Goal: Task Accomplishment & Management: Complete application form

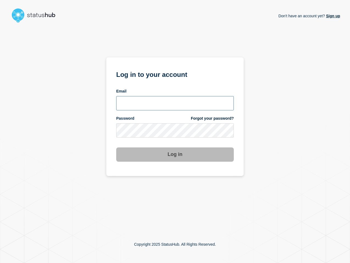
type input "[PERSON_NAME][EMAIL_ADDRESS][PERSON_NAME][DOMAIN_NAME]"
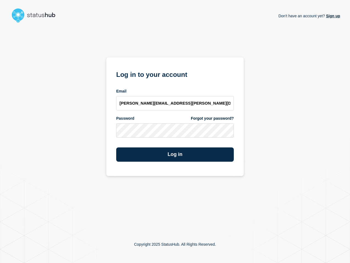
click at [159, 165] on section "Log in to your account Email lenil.samuel@bazaarvoice.com Password Forgot your …" at bounding box center [175, 116] width 138 height 119
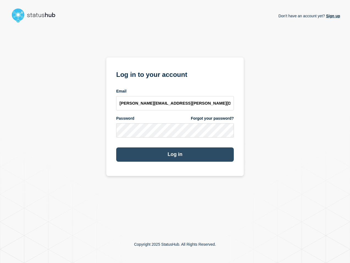
click at [163, 158] on button "Log in" at bounding box center [175, 155] width 118 height 14
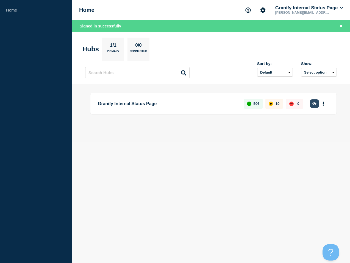
click at [316, 104] on icon "button" at bounding box center [315, 103] width 4 height 3
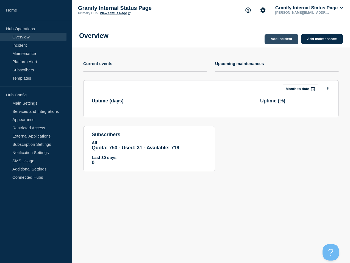
click at [288, 40] on link "Add incident" at bounding box center [282, 39] width 34 height 10
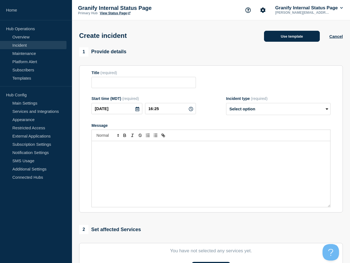
click at [286, 39] on button "Use template" at bounding box center [292, 36] width 56 height 11
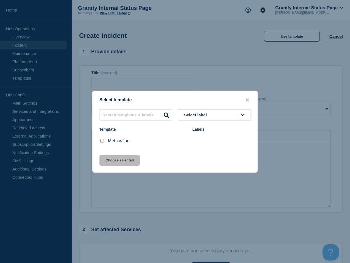
click at [102, 141] on input "Metrics for checkbox" at bounding box center [102, 141] width 4 height 4
checkbox input "true"
drag, startPoint x: 123, startPoint y: 160, endPoint x: 133, endPoint y: 159, distance: 9.1
click at [123, 160] on button "Choose selected" at bounding box center [120, 160] width 40 height 11
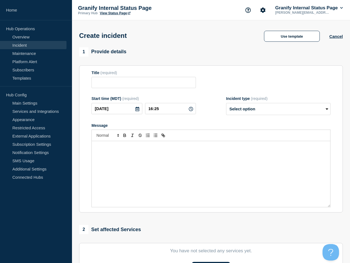
type input "Metrics for"
select select "monitoring"
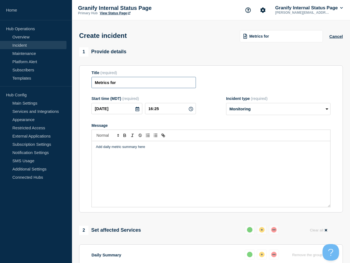
click at [144, 85] on input "Metrics for" at bounding box center [144, 82] width 105 height 11
type input "Metrics for 10/3"
click at [187, 177] on div "Add daily metric summary here" at bounding box center [211, 174] width 239 height 66
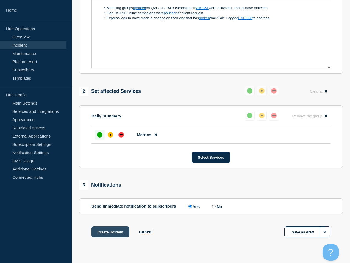
scroll to position [157, 0]
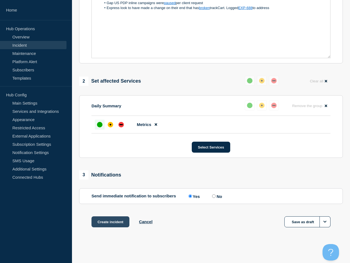
click at [111, 221] on button "Create incident" at bounding box center [111, 222] width 38 height 11
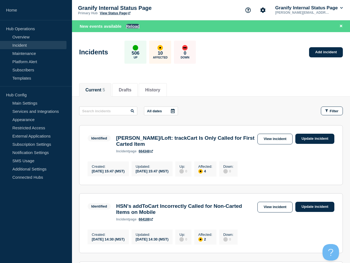
click at [128, 25] on button "Reload" at bounding box center [133, 26] width 14 height 5
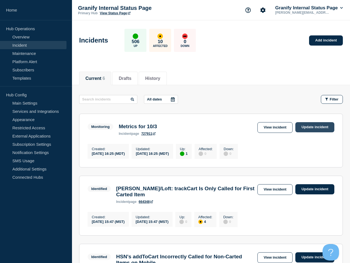
click at [318, 126] on link "Update incident" at bounding box center [315, 127] width 39 height 10
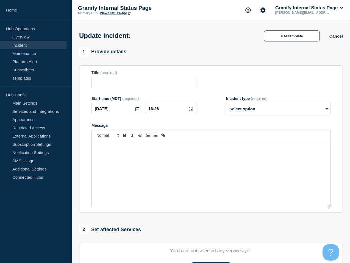
type input "Metrics for 10/3"
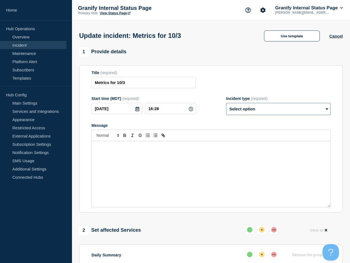
click at [276, 113] on select "Select option Investigating Identified Monitoring Resolved" at bounding box center [278, 109] width 105 height 12
select select "resolved"
click at [226, 107] on select "Select option Investigating Identified Monitoring Resolved" at bounding box center [278, 109] width 105 height 12
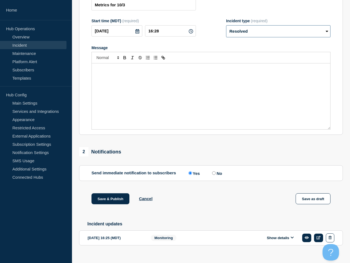
scroll to position [93, 0]
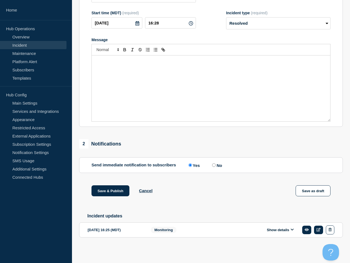
click at [213, 164] on input "No" at bounding box center [214, 166] width 4 height 4
radio input "true"
radio input "false"
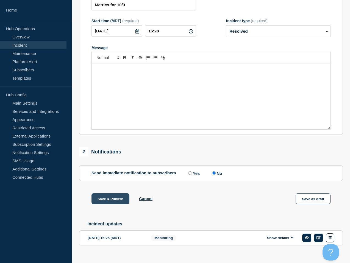
scroll to position [81, 0]
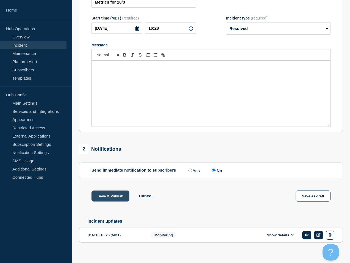
click at [109, 198] on button "Save & Publish" at bounding box center [111, 196] width 38 height 11
